Goal: Transaction & Acquisition: Subscribe to service/newsletter

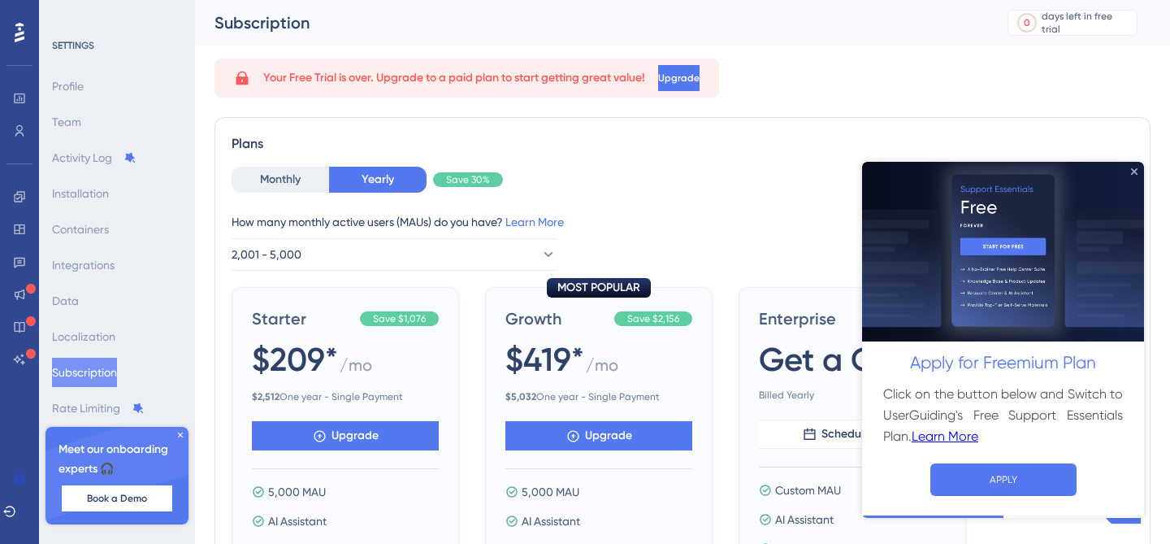
click at [1133, 171] on icon "Close Preview" at bounding box center [1134, 170] width 7 height 7
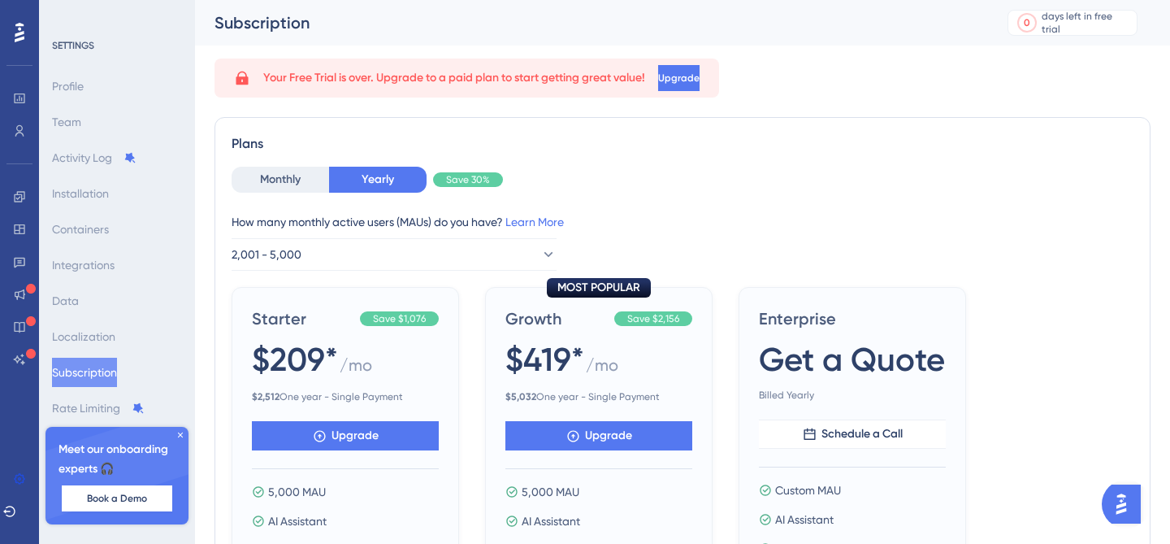
click at [184, 438] on icon at bounding box center [181, 435] width 10 height 10
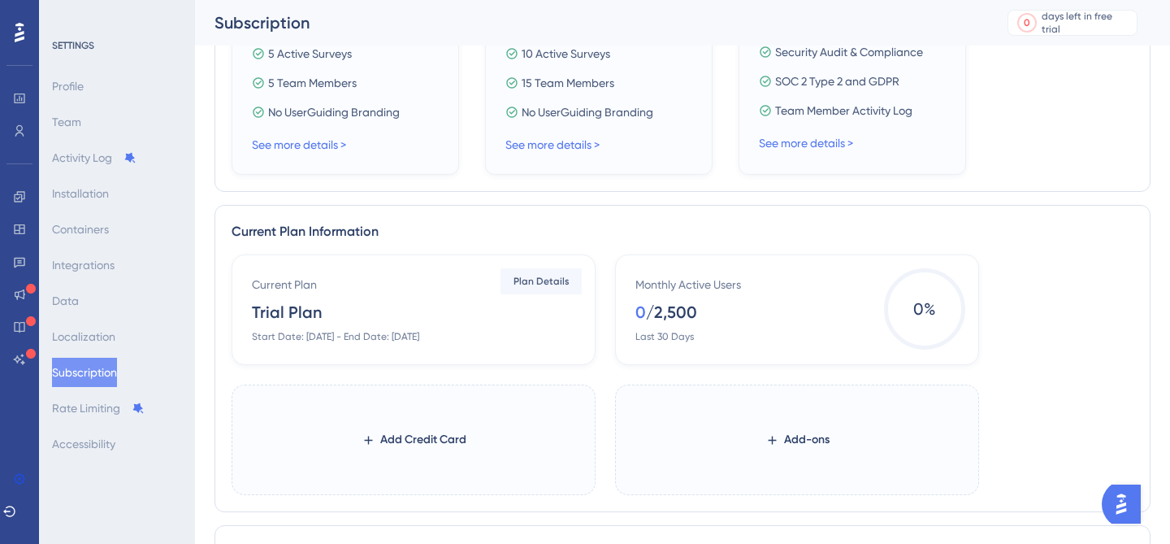
scroll to position [650, 0]
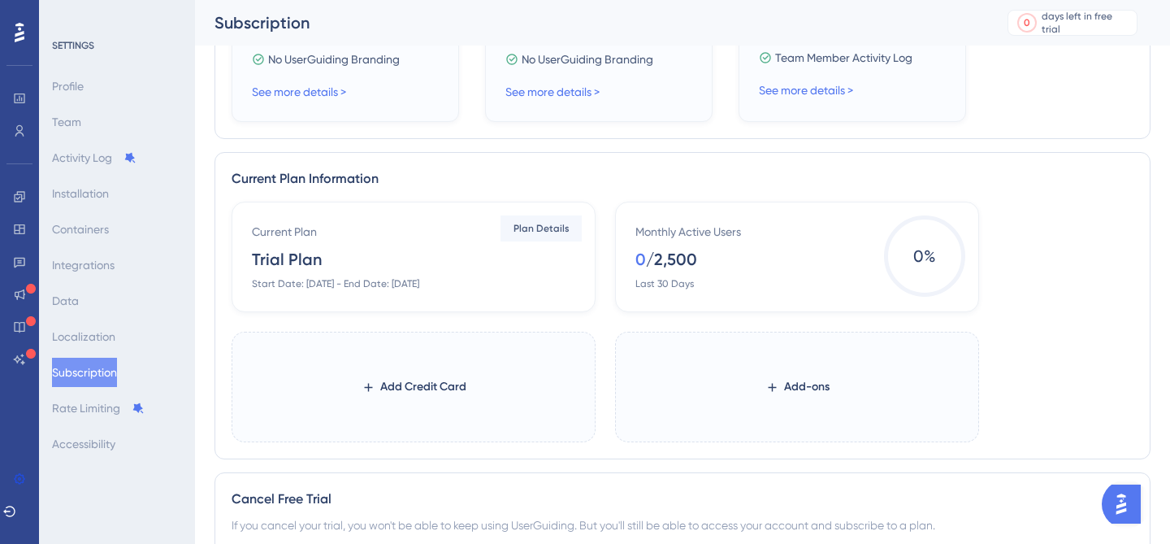
click at [366, 284] on div "Start Date: [DATE] - End Date: [DATE]" at bounding box center [335, 283] width 167 height 13
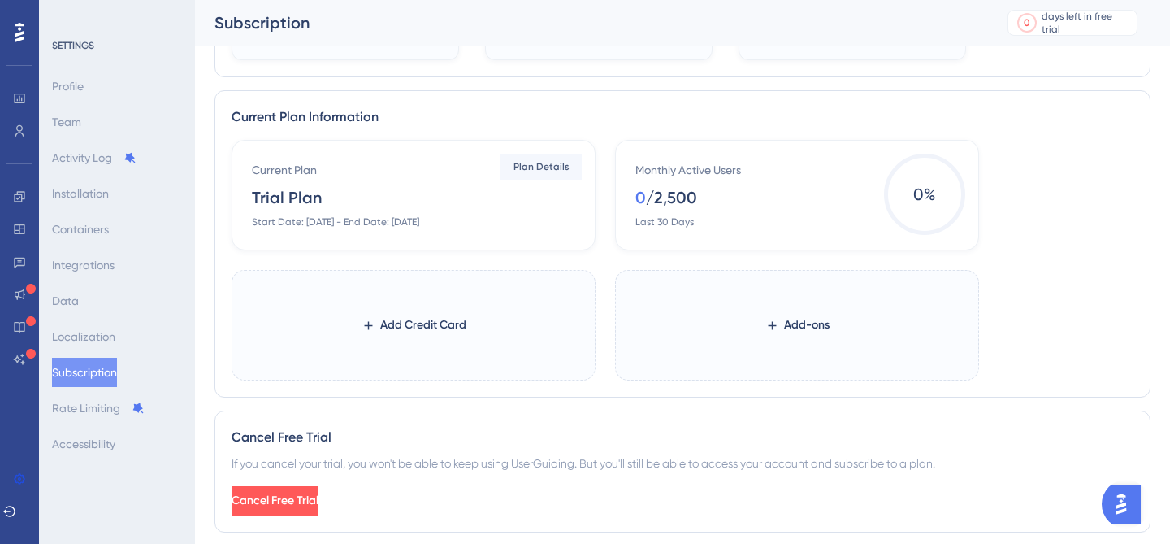
scroll to position [766, 0]
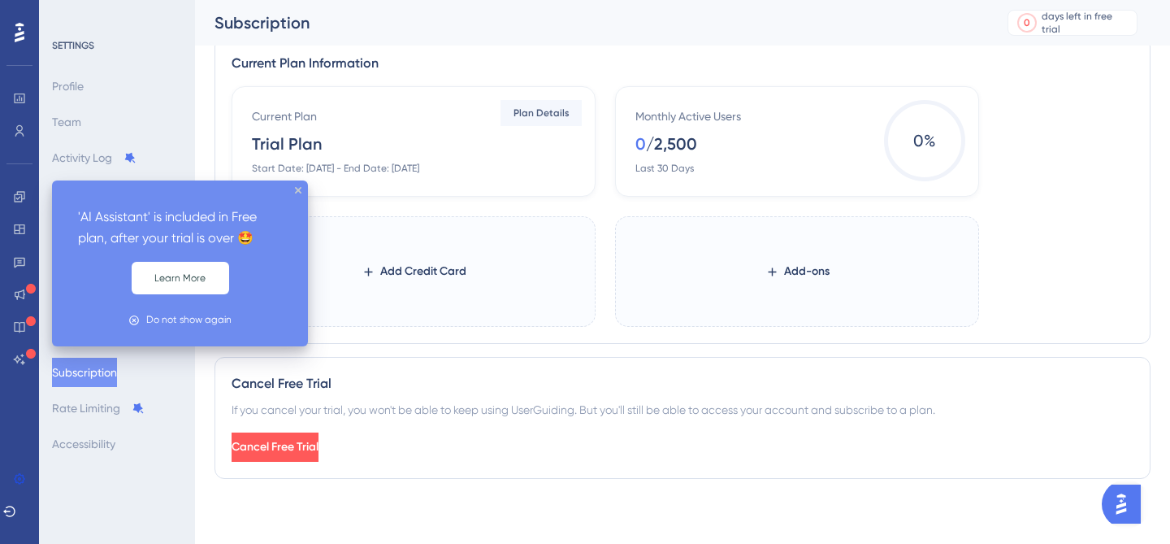
click at [33, 357] on icon at bounding box center [31, 354] width 10 height 10
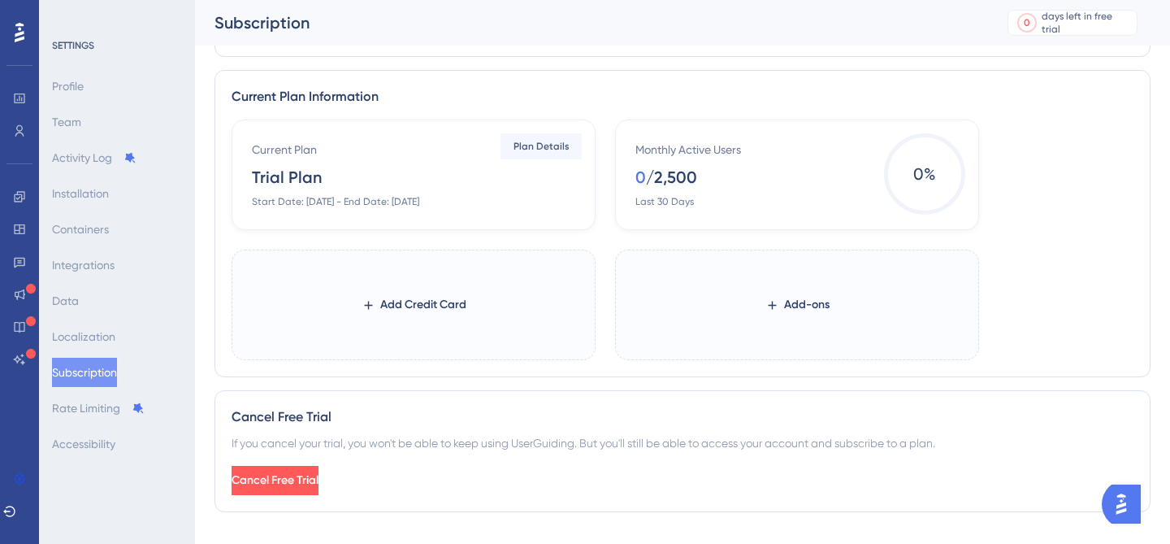
scroll to position [729, 0]
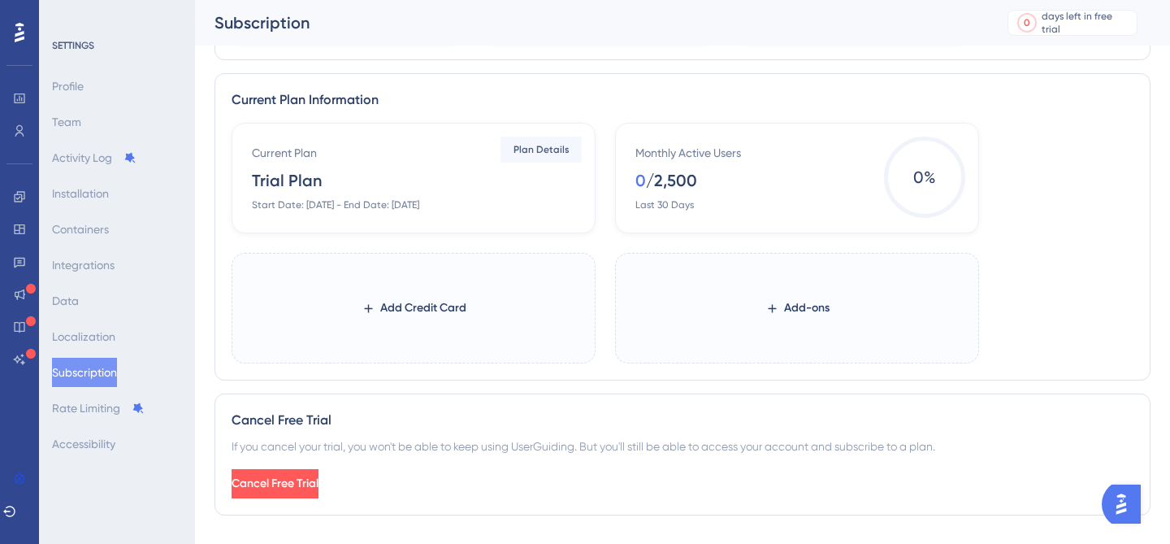
click at [466, 171] on div "Current Plan Trial Plan Start Date: [DATE] - End Date: [DATE]" at bounding box center [417, 177] width 330 height 68
click at [544, 145] on span "Plan Details" at bounding box center [542, 149] width 56 height 13
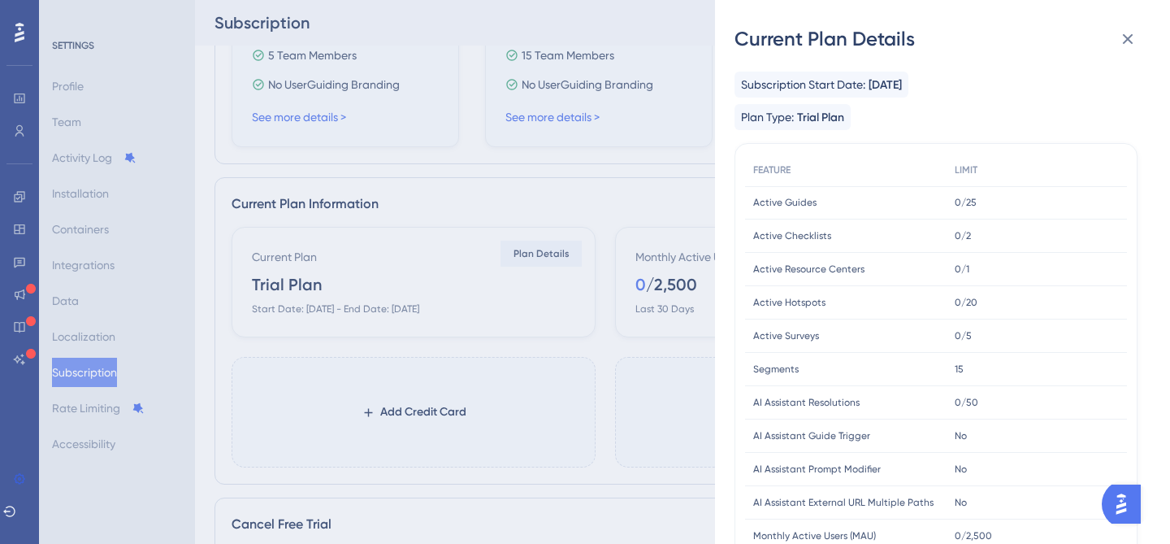
scroll to position [506, 0]
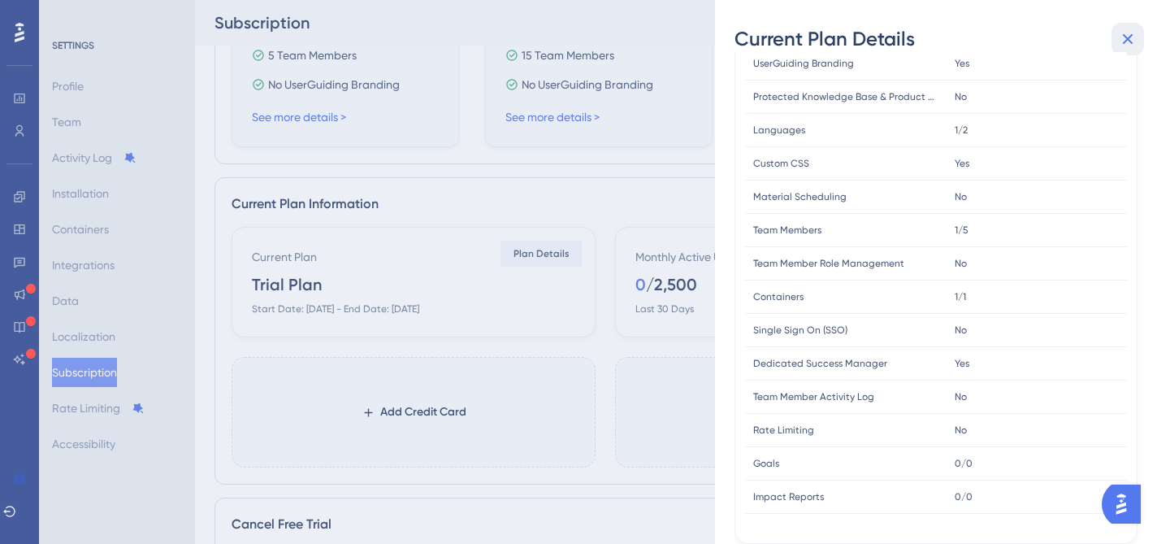
click at [1139, 48] on button at bounding box center [1128, 39] width 33 height 33
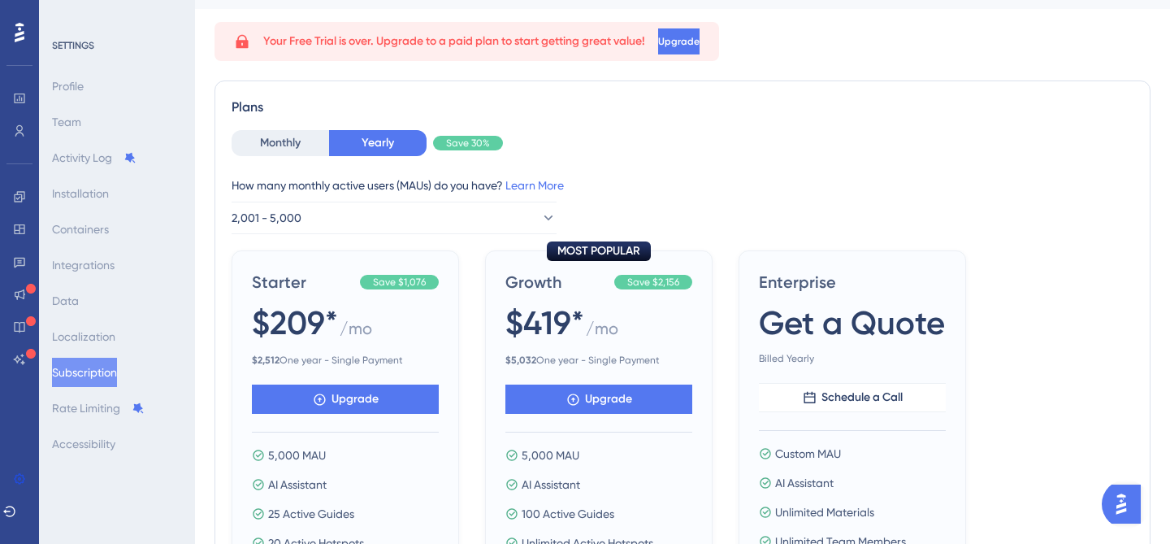
scroll to position [0, 0]
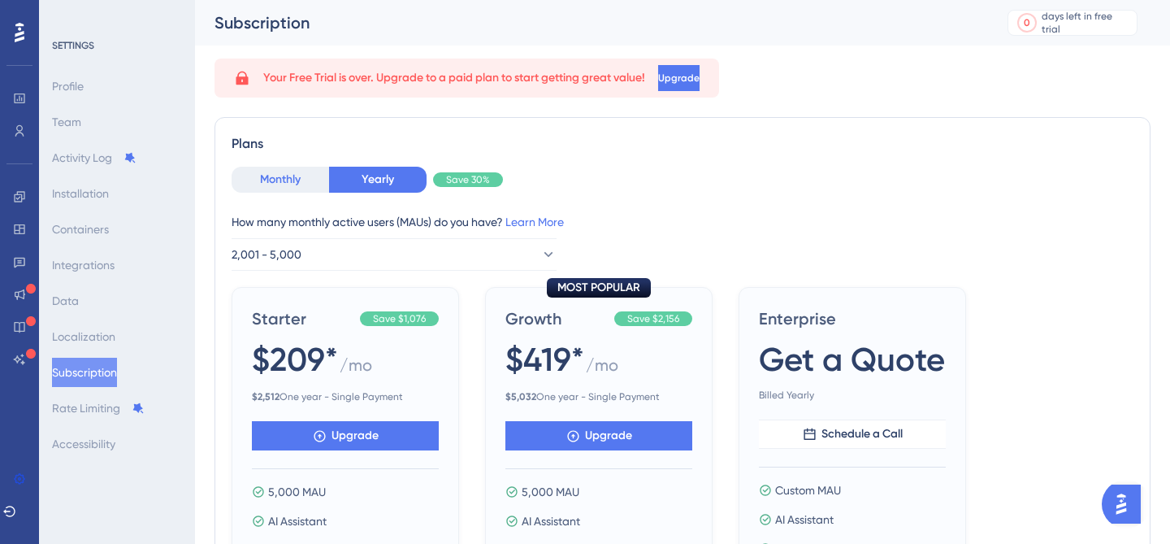
click at [280, 178] on button "Monthly" at bounding box center [281, 180] width 98 height 26
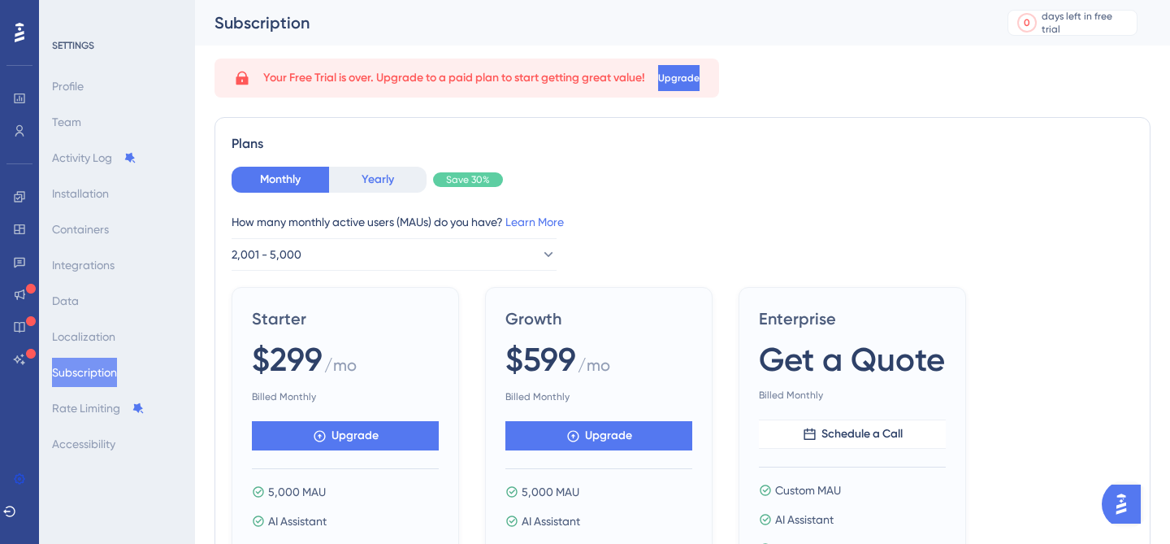
click at [375, 176] on button "Yearly" at bounding box center [378, 180] width 98 height 26
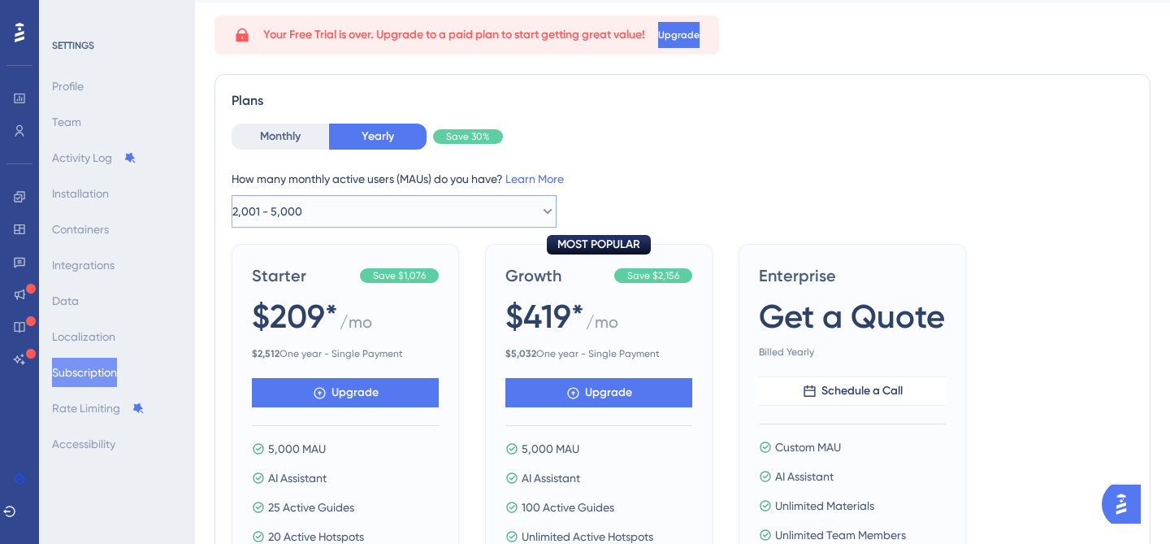
click at [403, 217] on button "2,001 - 5,000" at bounding box center [394, 211] width 325 height 33
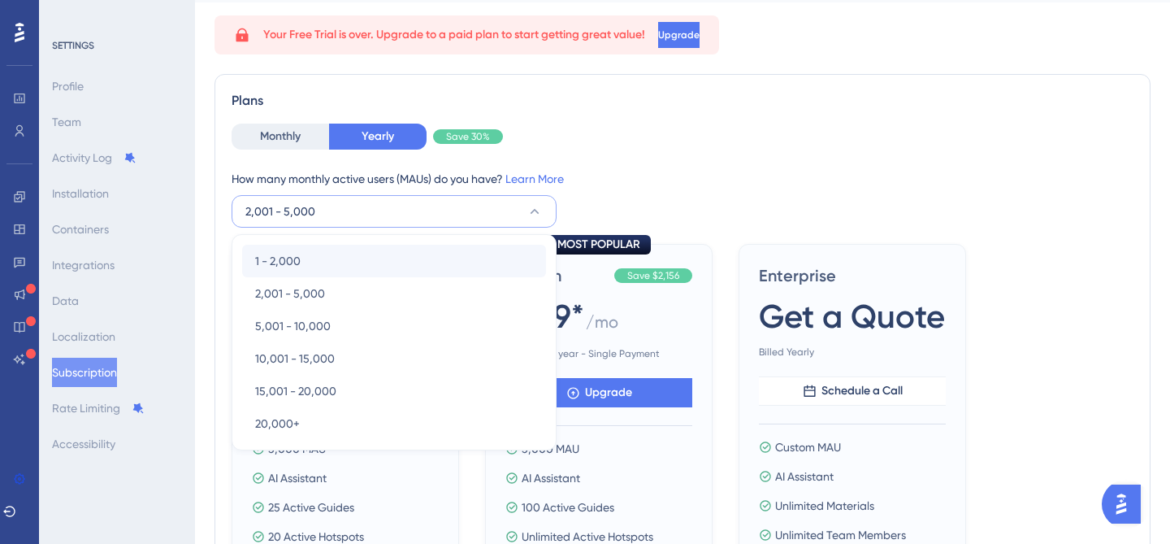
scroll to position [111, 0]
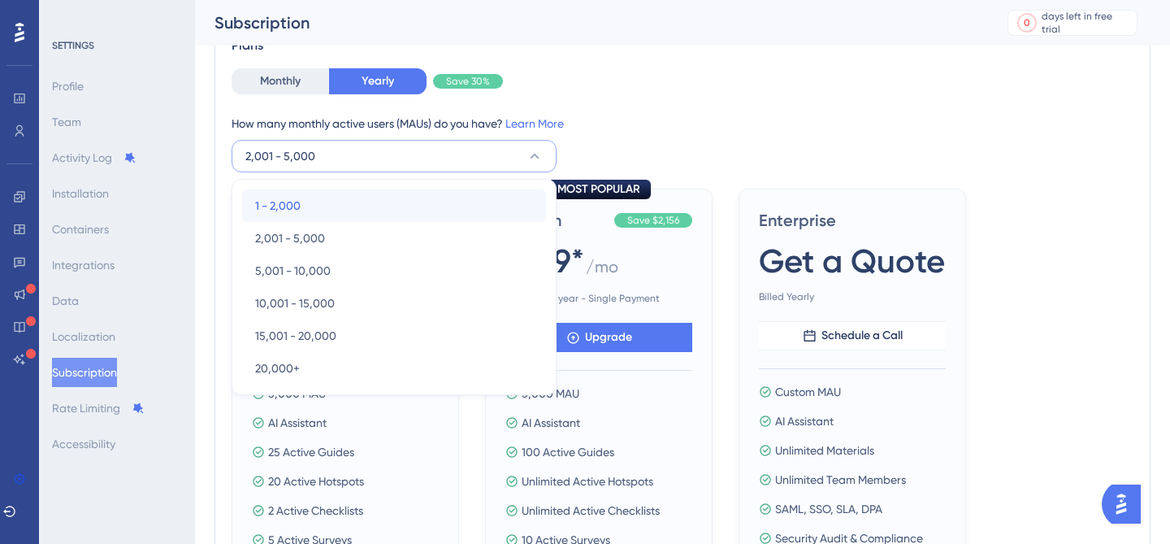
click at [334, 207] on div "1 - 2,000 1 - 2,000" at bounding box center [394, 205] width 278 height 33
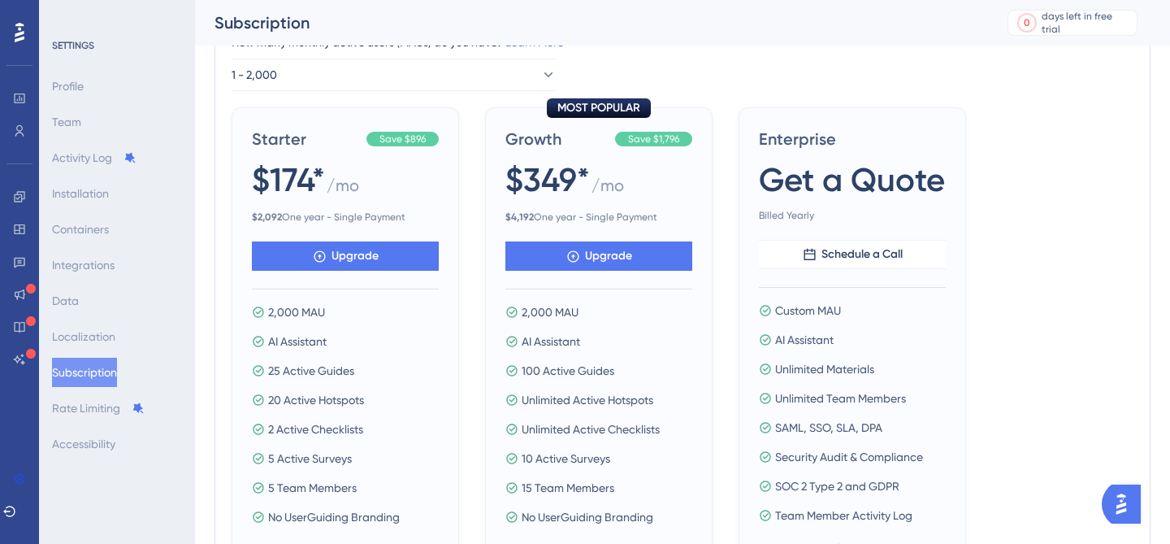
scroll to position [237, 0]
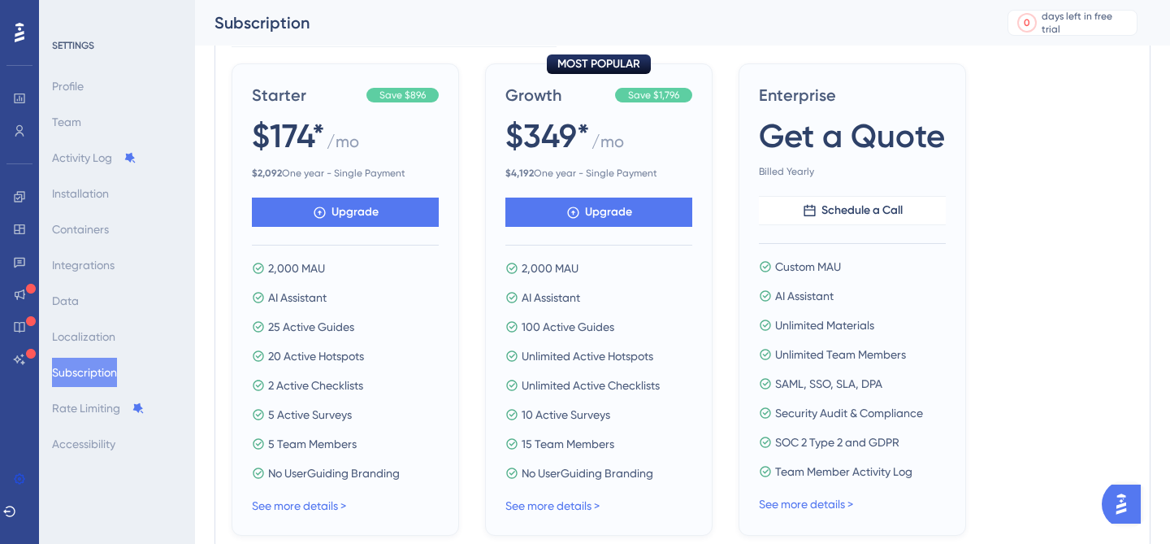
click at [423, 142] on div "$174* / mo" at bounding box center [345, 136] width 187 height 47
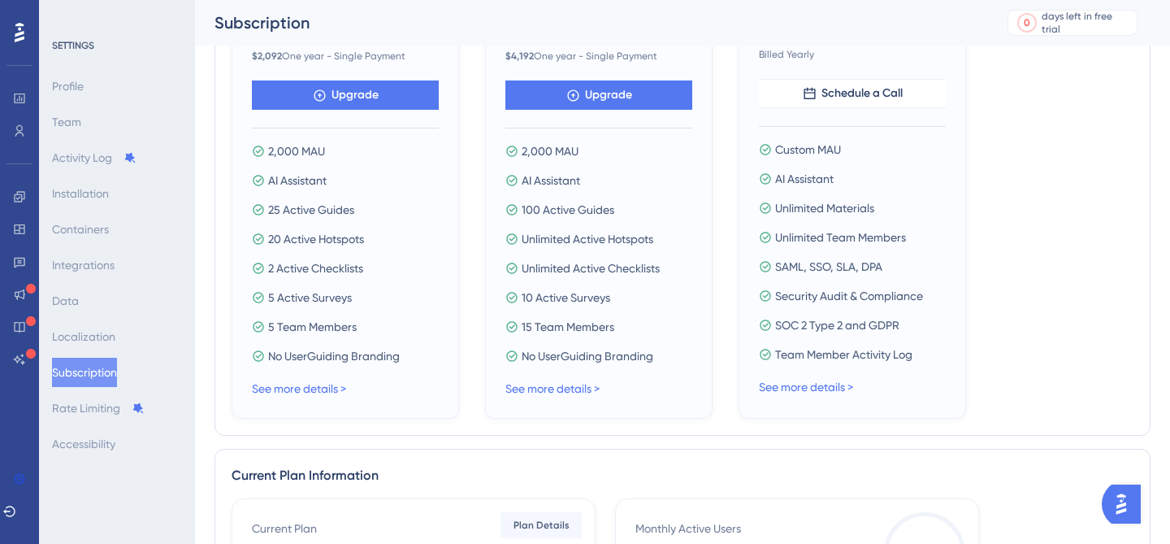
scroll to position [0, 0]
